Goal: Navigation & Orientation: Find specific page/section

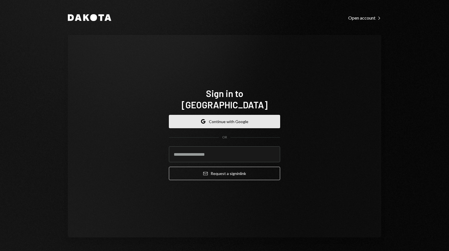
click at [229, 115] on button "Google Continue with Google" at bounding box center [224, 121] width 111 height 13
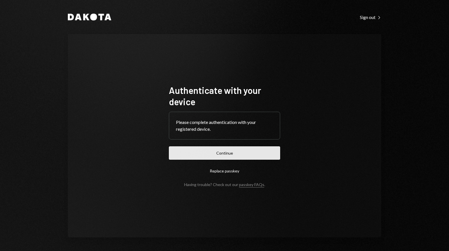
click at [223, 149] on button "Continue" at bounding box center [224, 153] width 111 height 13
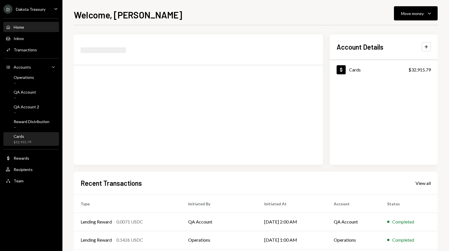
click at [34, 139] on div "Cards $32,915.79" at bounding box center [31, 139] width 51 height 11
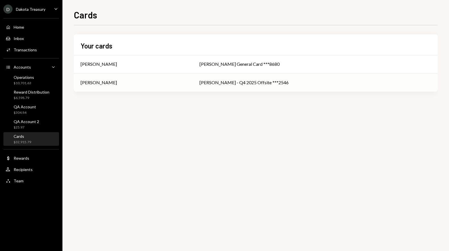
click at [193, 82] on td "[PERSON_NAME]" at bounding box center [133, 83] width 119 height 18
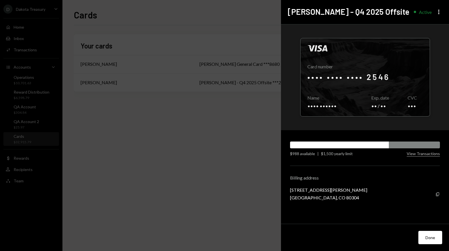
click at [128, 107] on div "Your cards [PERSON_NAME] [PERSON_NAME] General Card ***8680 [PERSON_NAME] [PERS…" at bounding box center [256, 72] width 364 height 76
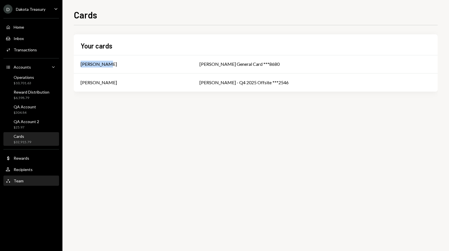
click at [25, 180] on div "Team Team" at bounding box center [31, 181] width 51 height 5
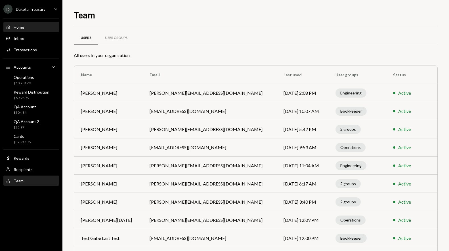
click at [33, 25] on div "Home Home" at bounding box center [31, 27] width 51 height 5
